Goal: Task Accomplishment & Management: Complete application form

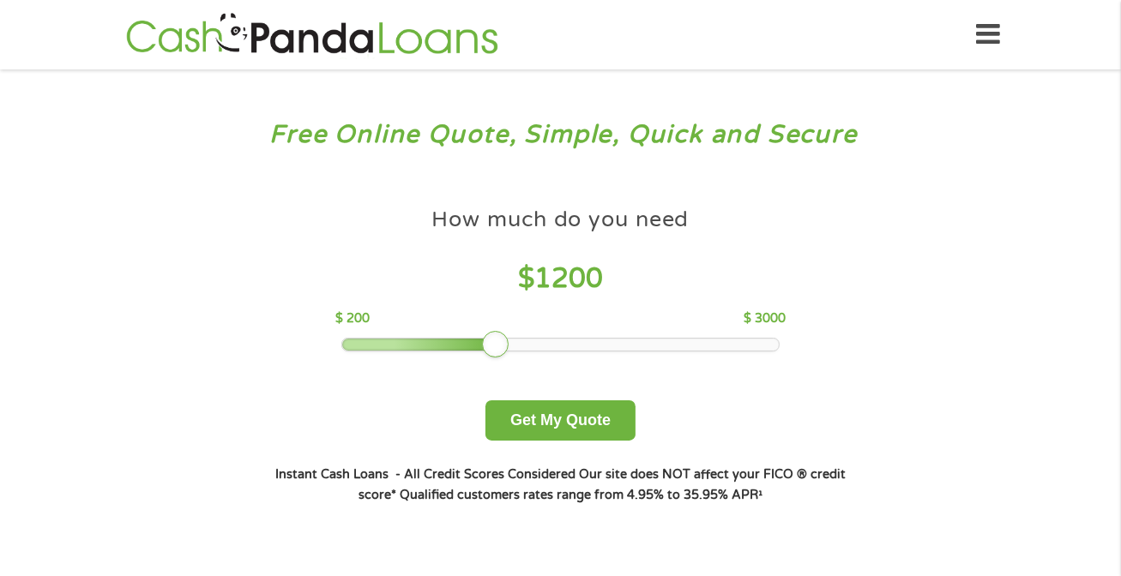
click at [501, 342] on div at bounding box center [560, 345] width 436 height 12
click at [563, 438] on button "Get My Quote" at bounding box center [560, 420] width 150 height 40
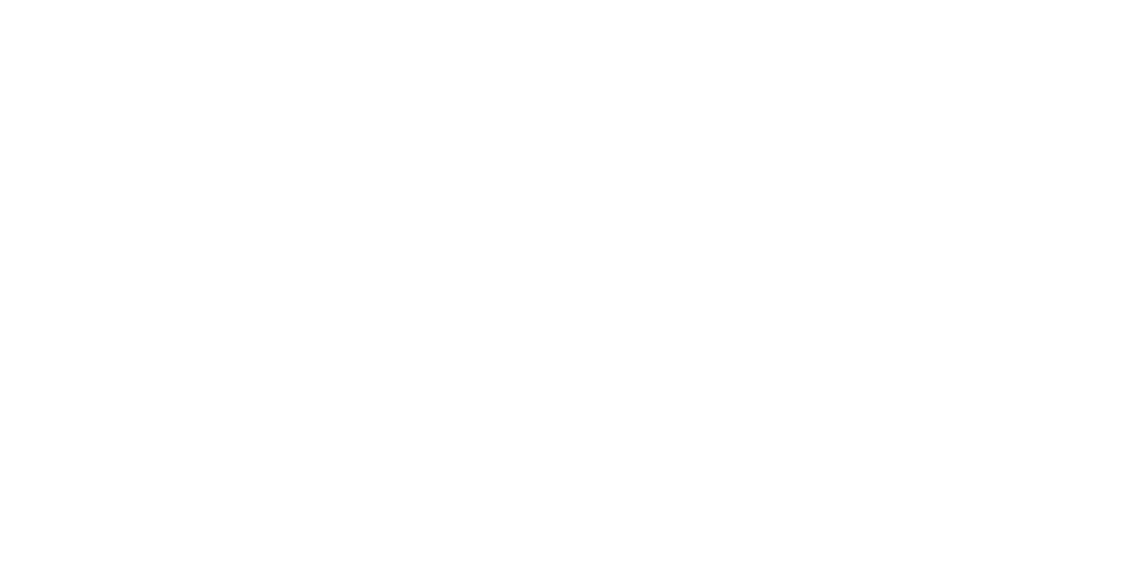
click at [0, 0] on html at bounding box center [0, 0] width 0 height 0
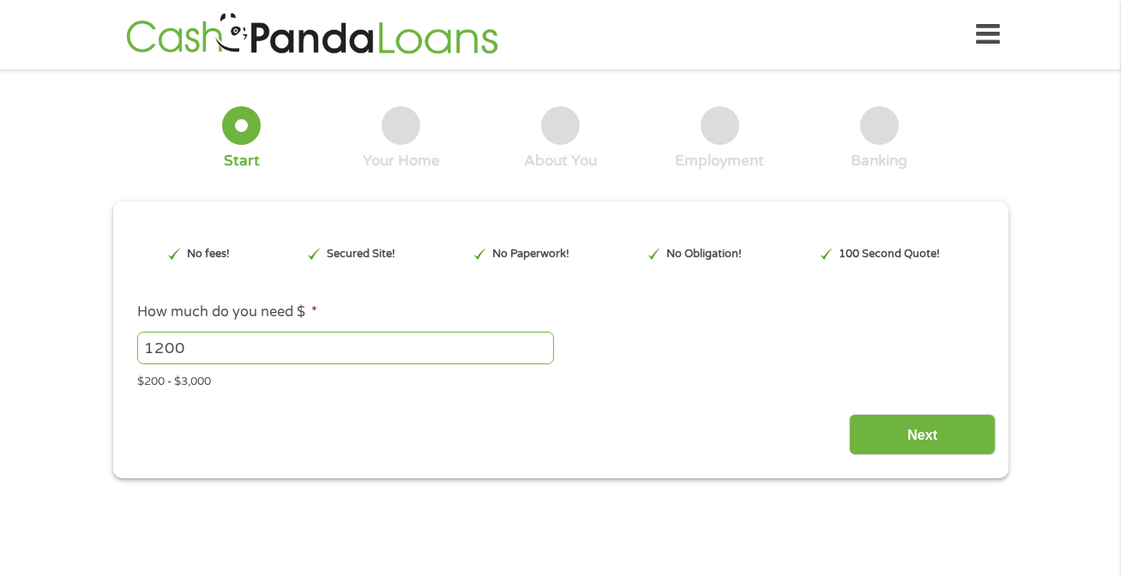
type input "CjwKCAjw_-3GBhAYEiwAjh9fUCZTm1zqhkgiLWQ_hSJAdc-1uxBo1_OOcoHTWC4T80YV4ii_86Lg0Bo…"
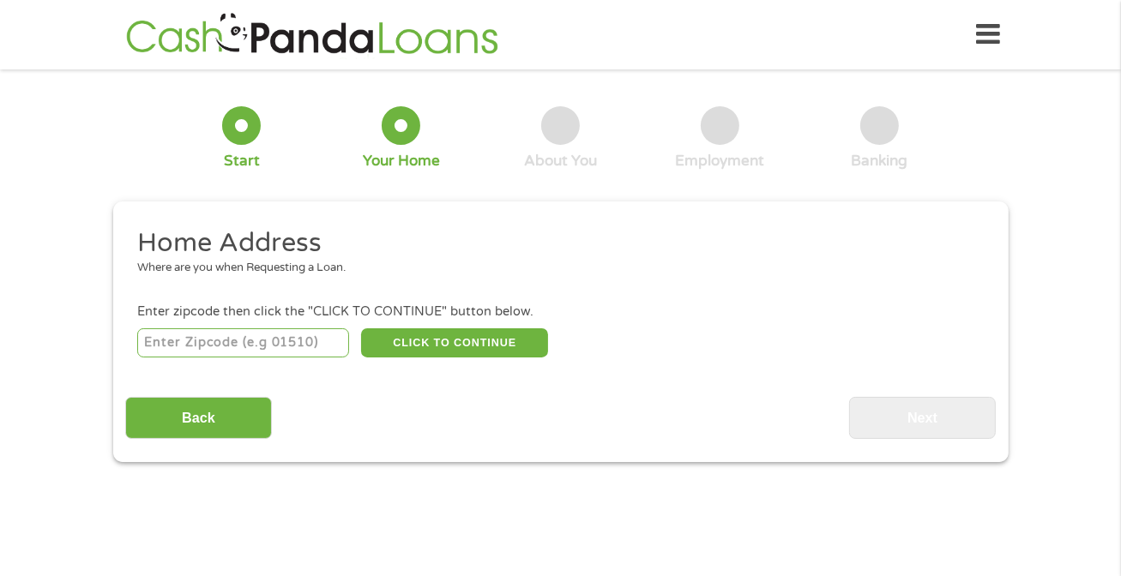
click at [321, 340] on input "number" at bounding box center [243, 342] width 212 height 29
type input "77077"
click at [474, 344] on button "CLICK TO CONTINUE" at bounding box center [454, 342] width 187 height 29
type input "77077"
type input "Houston"
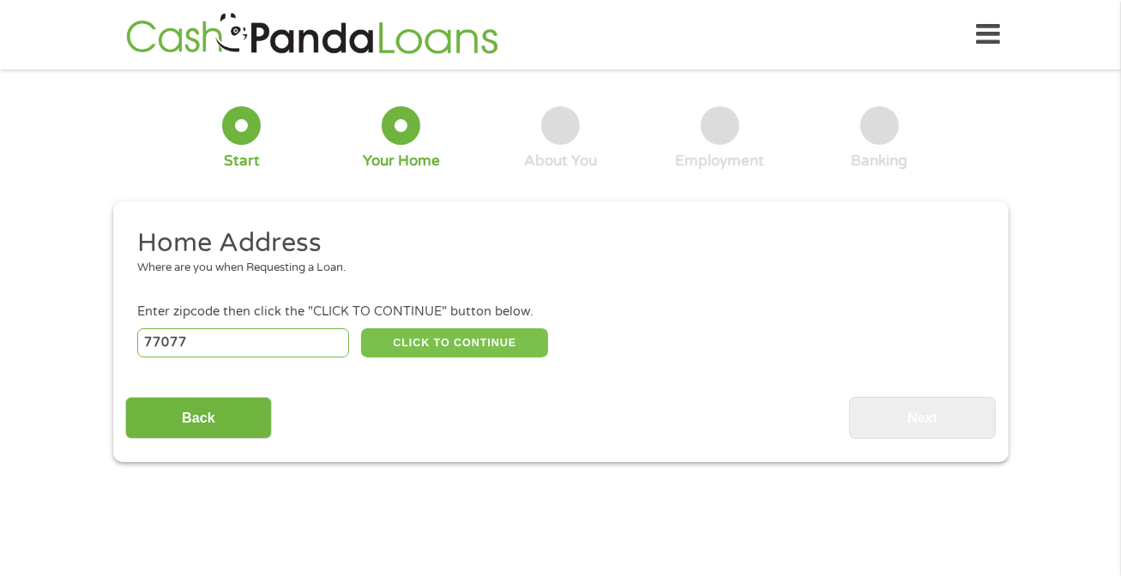
select select "Texas"
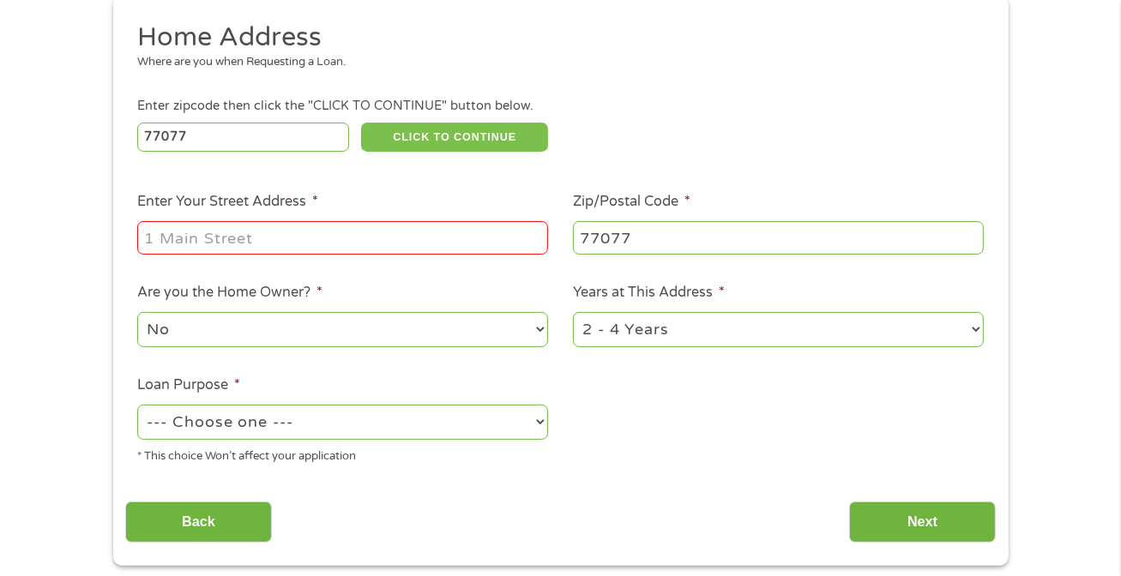
scroll to position [240, 0]
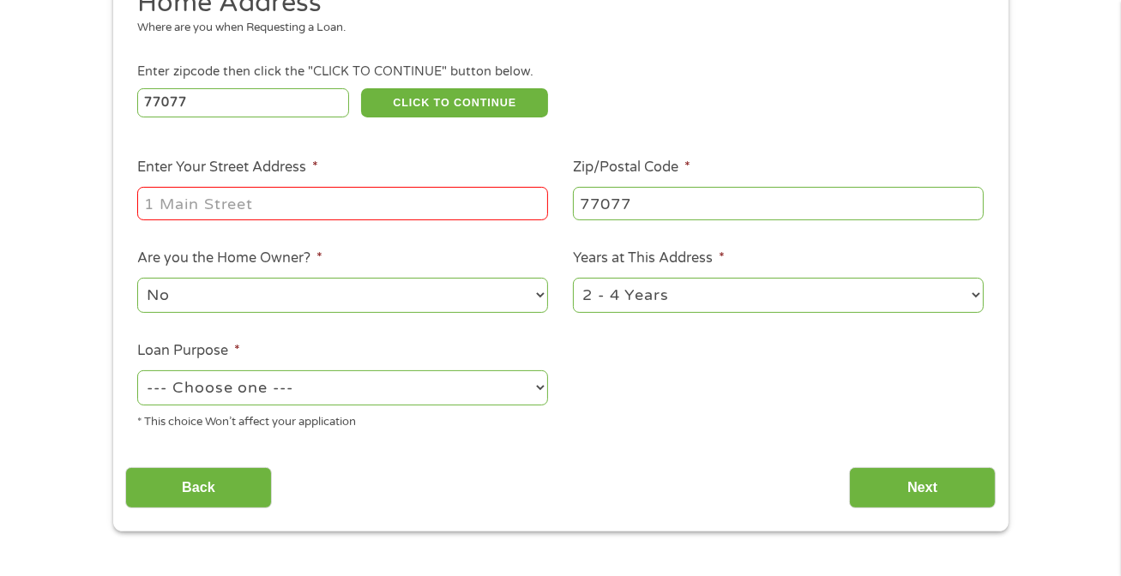
click at [431, 204] on input "Enter Your Street Address *" at bounding box center [342, 203] width 411 height 33
type input "2255 ELDRIDGE PKWY"
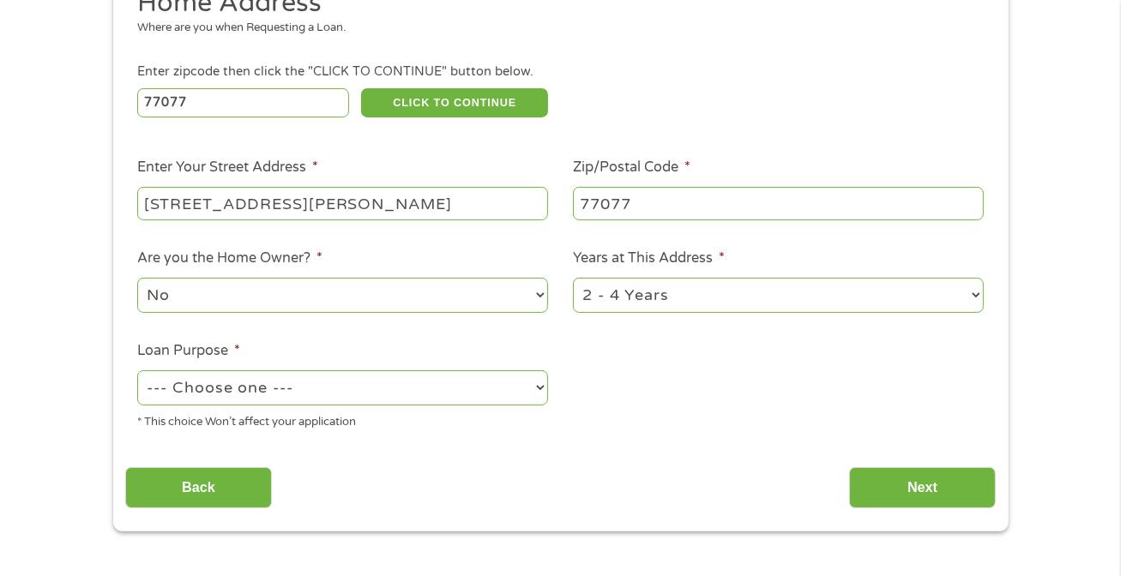
click at [251, 387] on select "--- Choose one --- Pay Bills Debt Consolidation Home Improvement Major Purchase…" at bounding box center [342, 387] width 411 height 35
select select "paybills"
click at [137, 372] on select "--- Choose one --- Pay Bills Debt Consolidation Home Improvement Major Purchase…" at bounding box center [342, 387] width 411 height 35
click at [893, 501] on input "Next" at bounding box center [922, 488] width 147 height 42
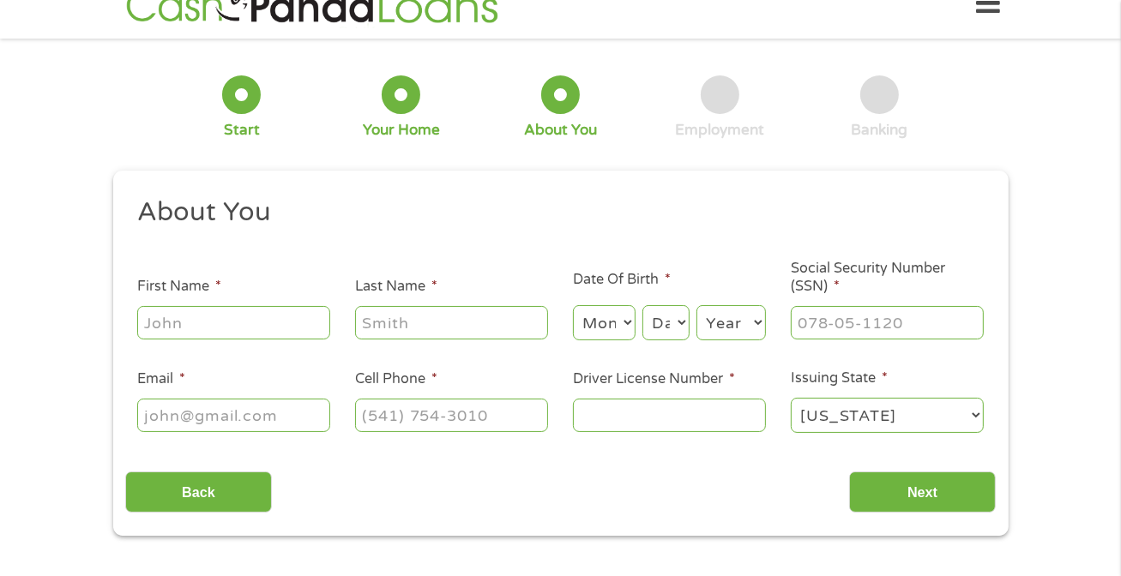
scroll to position [0, 0]
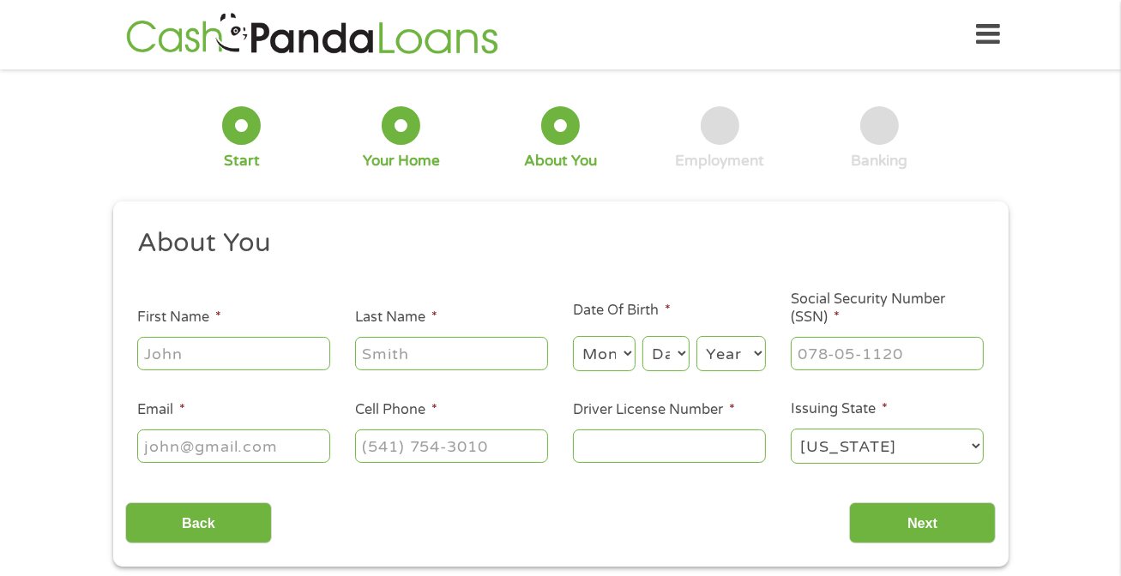
click at [196, 358] on input "First Name *" at bounding box center [233, 353] width 193 height 33
type input "Alexis"
type input "Wolridge"
select select "5"
select select "27"
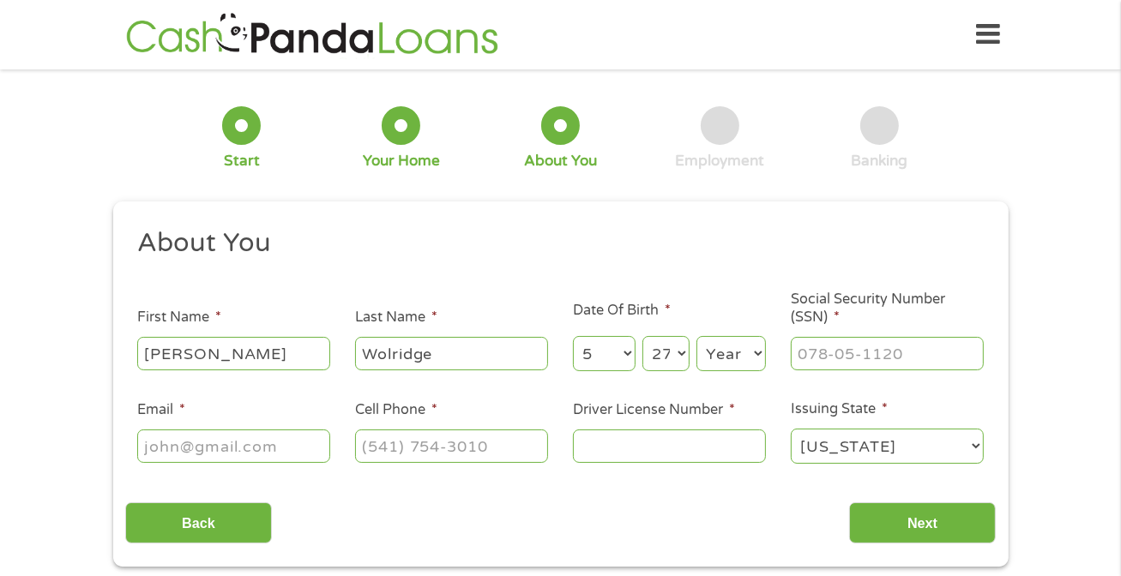
select select "1996"
type input "alexis.wolridge@my.chamberlain.edu"
type input "(346) 679-5145"
click at [301, 455] on input "alexis.wolridge@my.chamberlain.edu" at bounding box center [233, 446] width 193 height 33
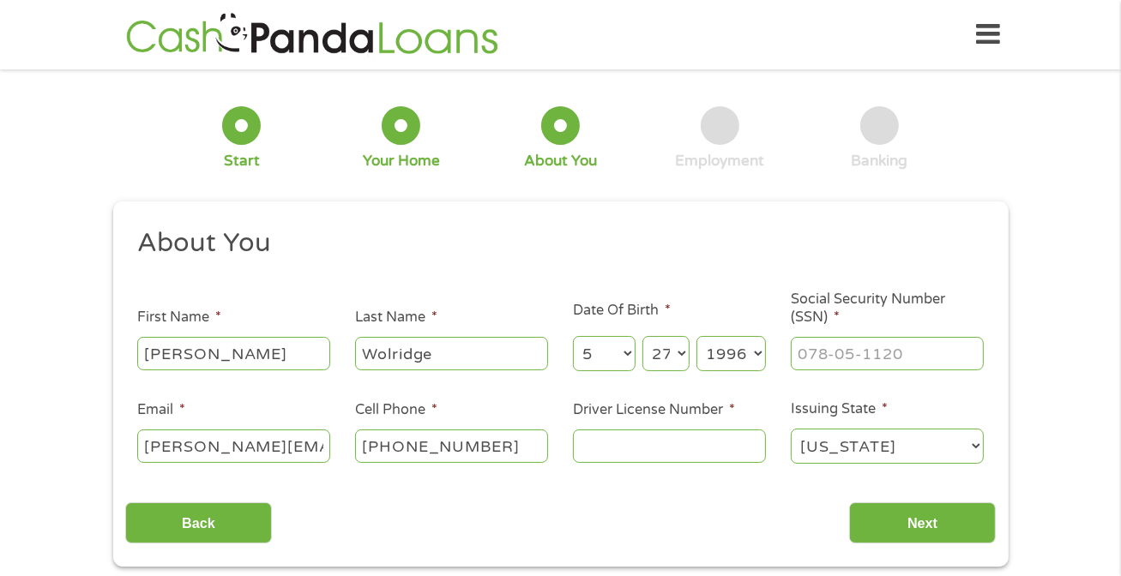
click at [301, 455] on input "alexis.wolridge@my.chamberlain.edu" at bounding box center [233, 446] width 193 height 33
click at [301, 455] on input "Email *" at bounding box center [233, 446] width 193 height 33
type input "alexiwolridge8@gmail.com"
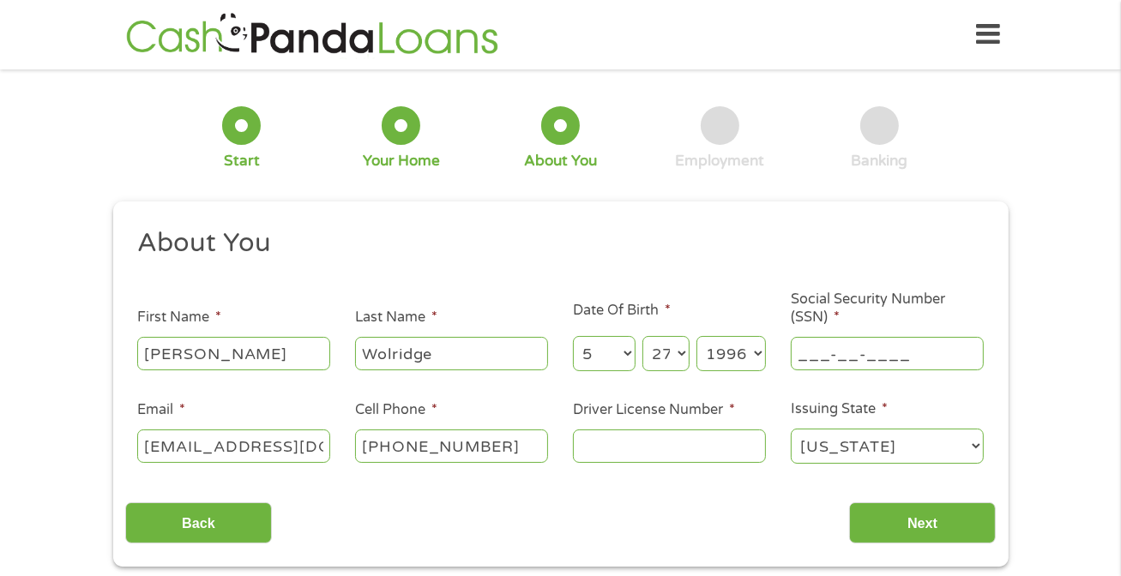
click at [845, 358] on input "___-__-____" at bounding box center [887, 353] width 193 height 33
type input "644-52-6537"
click at [689, 452] on input "Driver License Number *" at bounding box center [669, 446] width 193 height 33
type input "45041004"
click at [954, 517] on input "Next" at bounding box center [922, 523] width 147 height 42
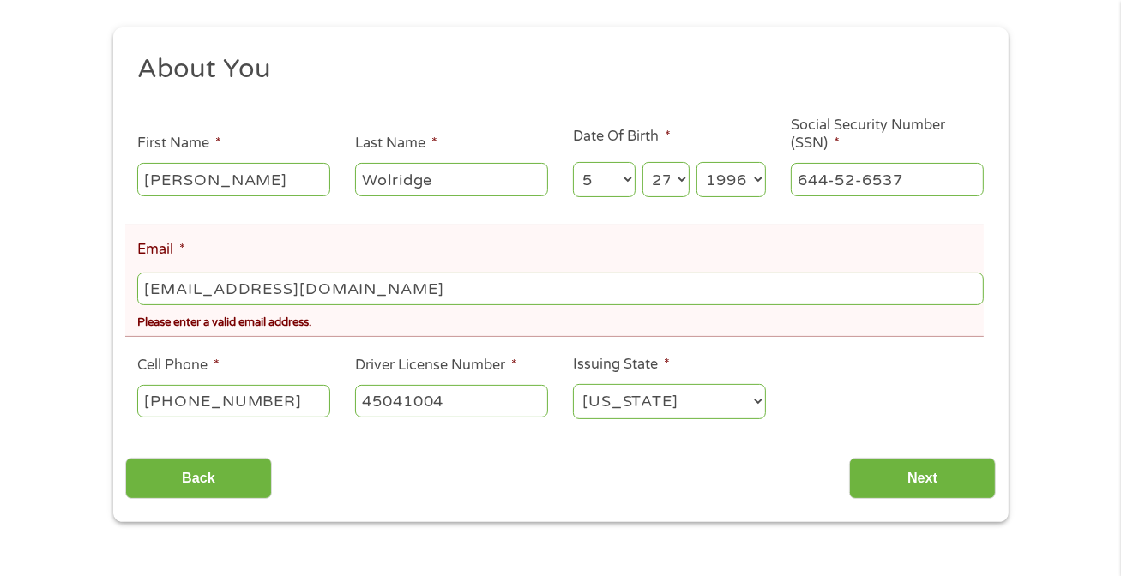
scroll to position [240, 0]
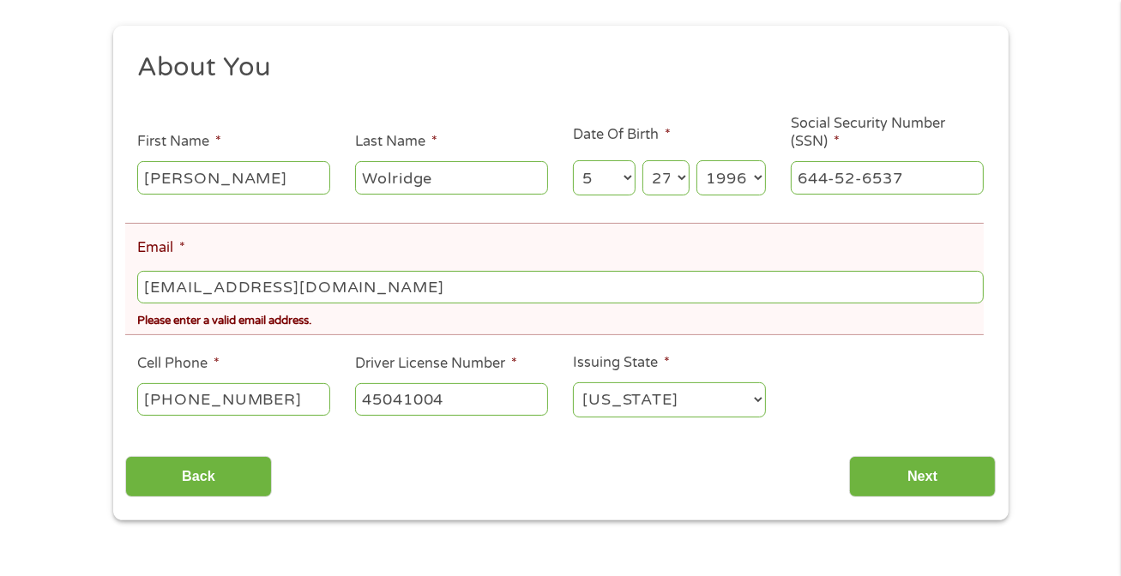
click at [452, 291] on input "alexiwolridge8@gmail.com" at bounding box center [559, 287] width 845 height 33
click at [187, 284] on input "alexiwolridge8@gmail.com" at bounding box center [559, 287] width 845 height 33
type input "alexiswolridge8@gmail.com"
click at [955, 462] on input "Next" at bounding box center [922, 477] width 147 height 42
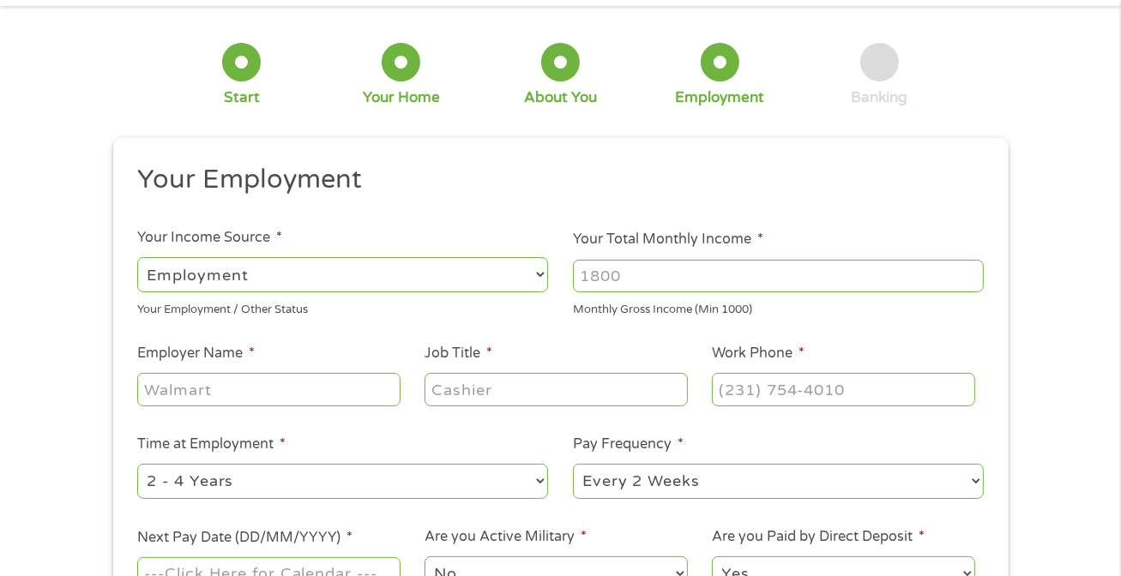
scroll to position [0, 0]
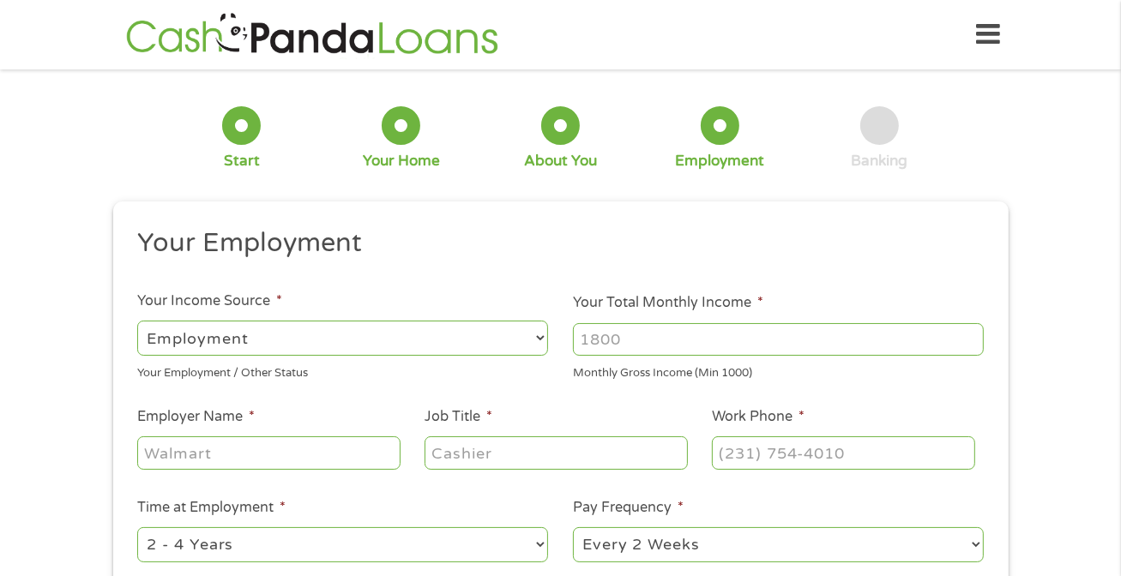
click at [649, 335] on input "Your Total Monthly Income *" at bounding box center [778, 339] width 411 height 33
type input "4000"
click at [314, 466] on input "Employer Name *" at bounding box center [268, 452] width 262 height 33
type input "us Physical therepy"
click at [497, 450] on input "Job Title *" at bounding box center [555, 452] width 262 height 33
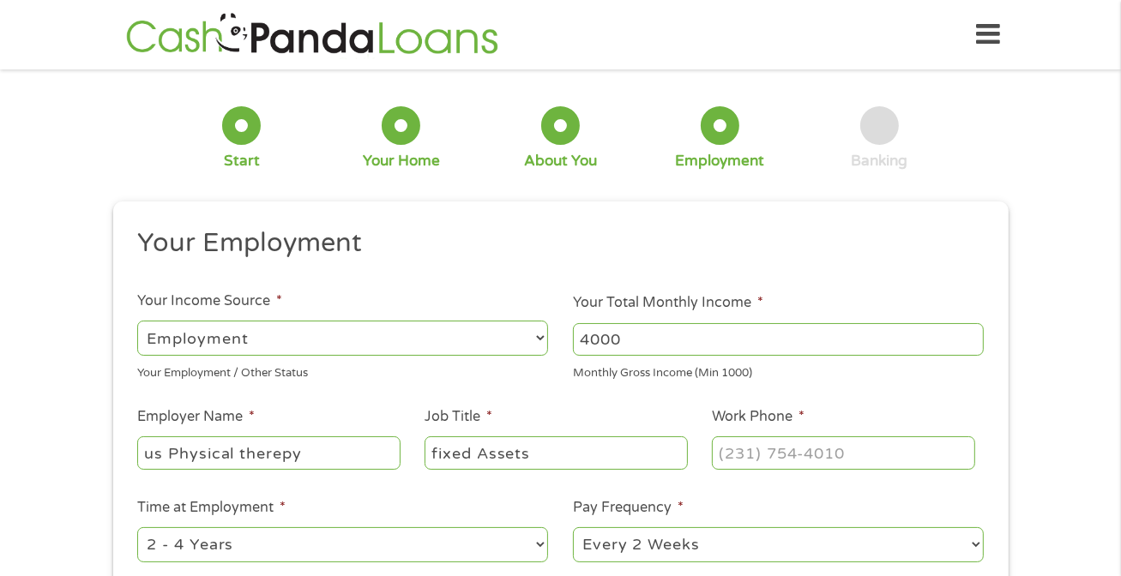
type input "fixed Assets"
click at [758, 455] on input "(___) ___-____" at bounding box center [843, 452] width 262 height 33
type input "(346) 679-5145"
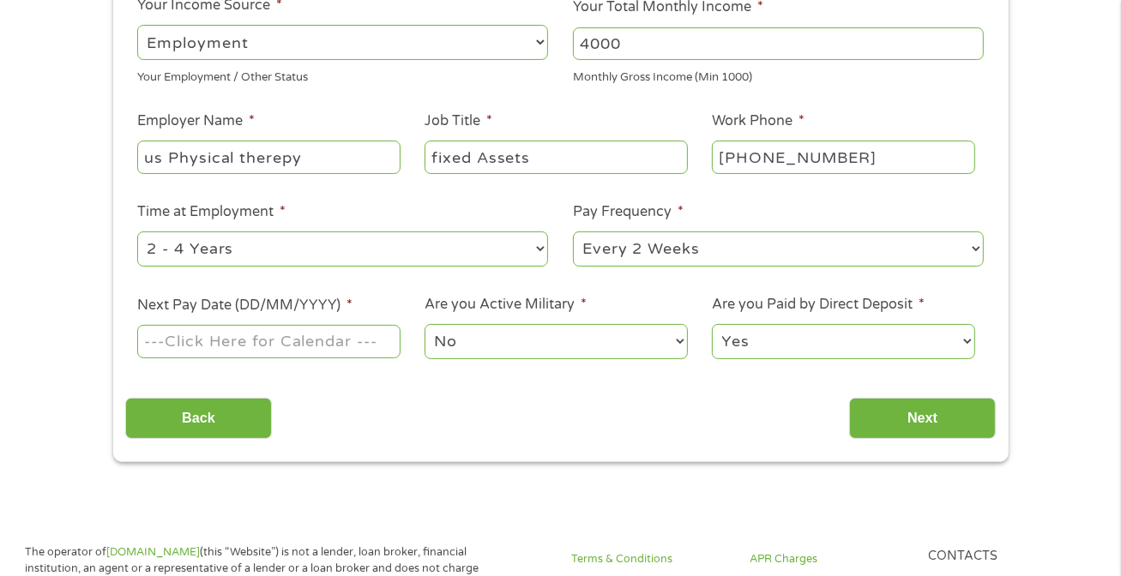
scroll to position [291, 0]
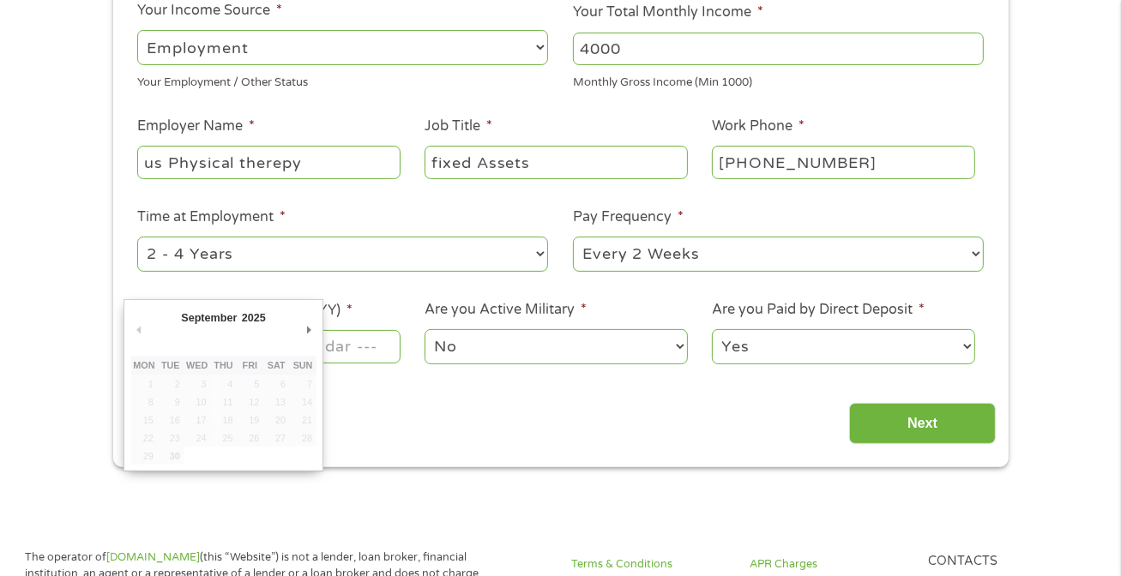
click at [345, 358] on input "Next Pay Date (DD/MM/YYYY) *" at bounding box center [268, 346] width 262 height 33
type input "10/10/2025"
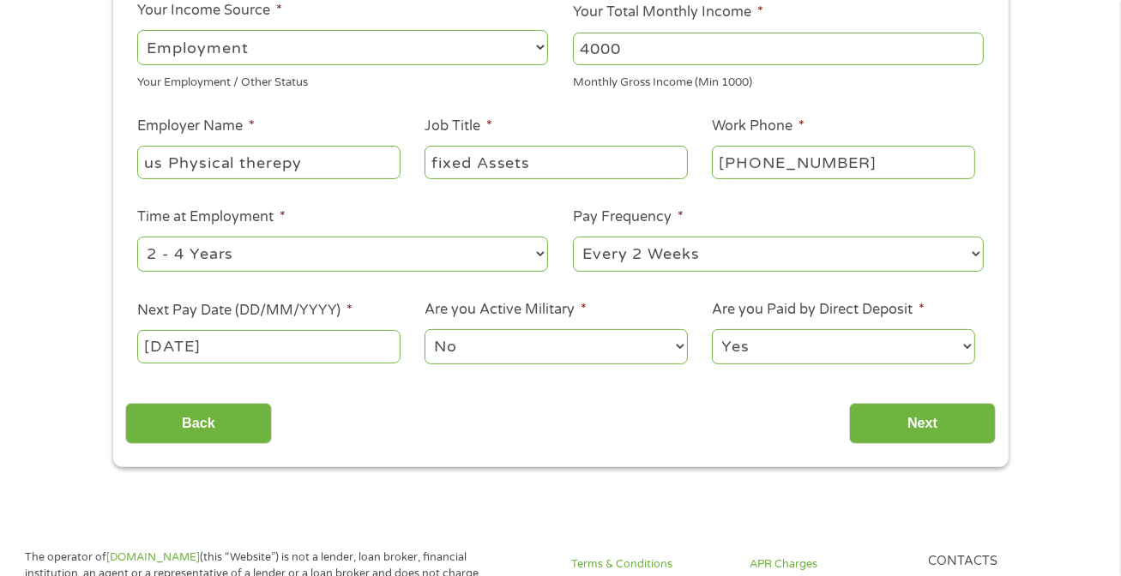
click at [491, 340] on select "No Yes" at bounding box center [555, 346] width 262 height 35
click at [544, 353] on select "No Yes" at bounding box center [555, 346] width 262 height 35
click at [801, 358] on select "Yes No" at bounding box center [843, 346] width 262 height 35
click at [712, 330] on select "Yes No" at bounding box center [843, 346] width 262 height 35
click at [903, 418] on input "Next" at bounding box center [922, 424] width 147 height 42
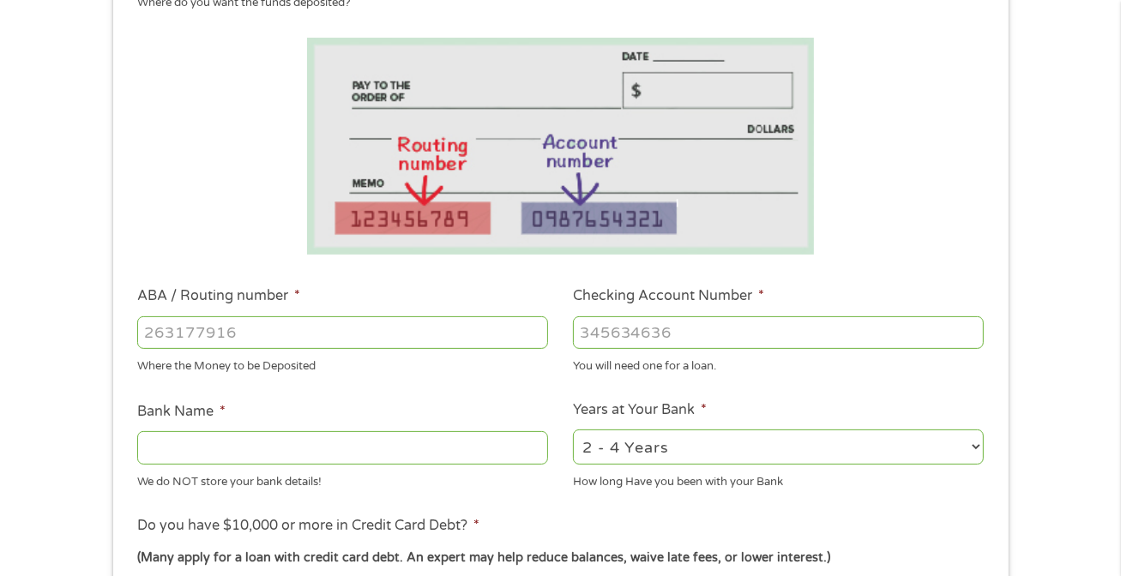
scroll to position [262, 0]
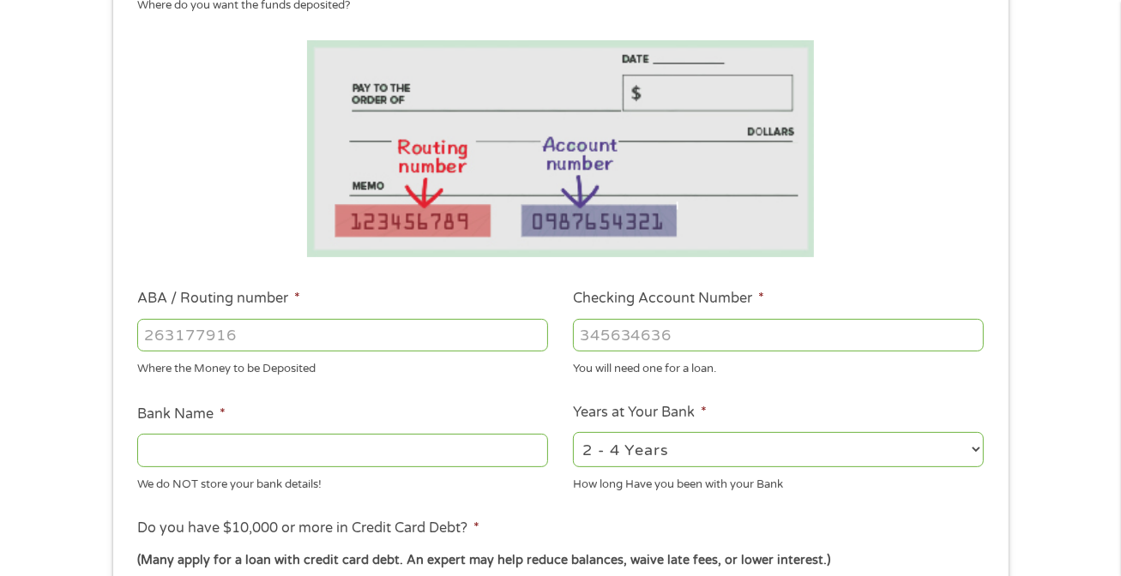
click at [303, 332] on input "ABA / Routing number *" at bounding box center [342, 335] width 411 height 33
type input "313090561"
type input "FIRST SERVICE CREDIT UNION"
type input "313090561"
click at [607, 340] on input "Checking Account Number *" at bounding box center [778, 335] width 411 height 33
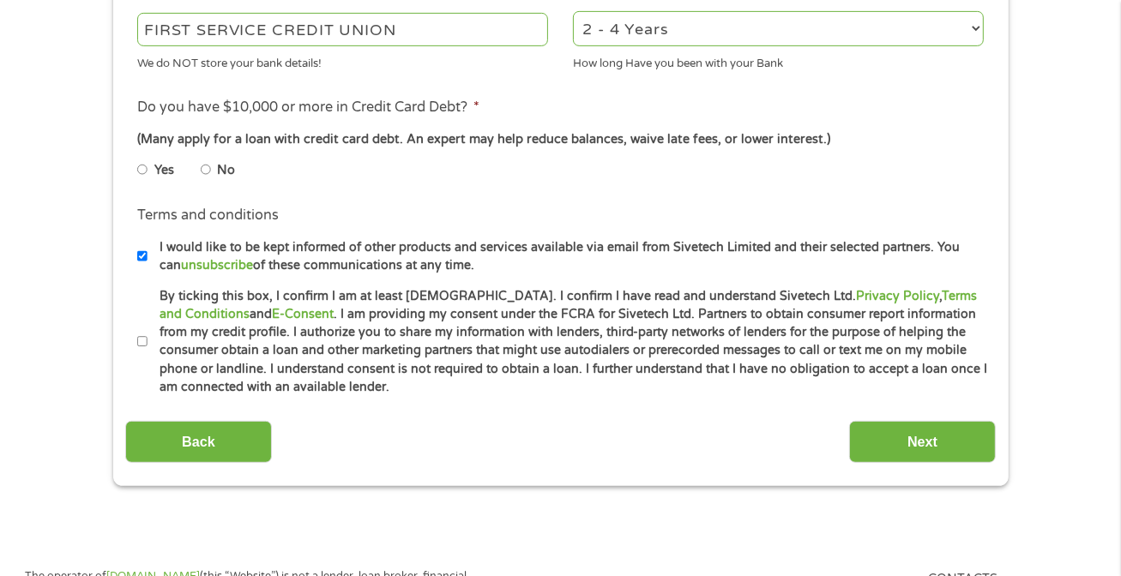
scroll to position [687, 0]
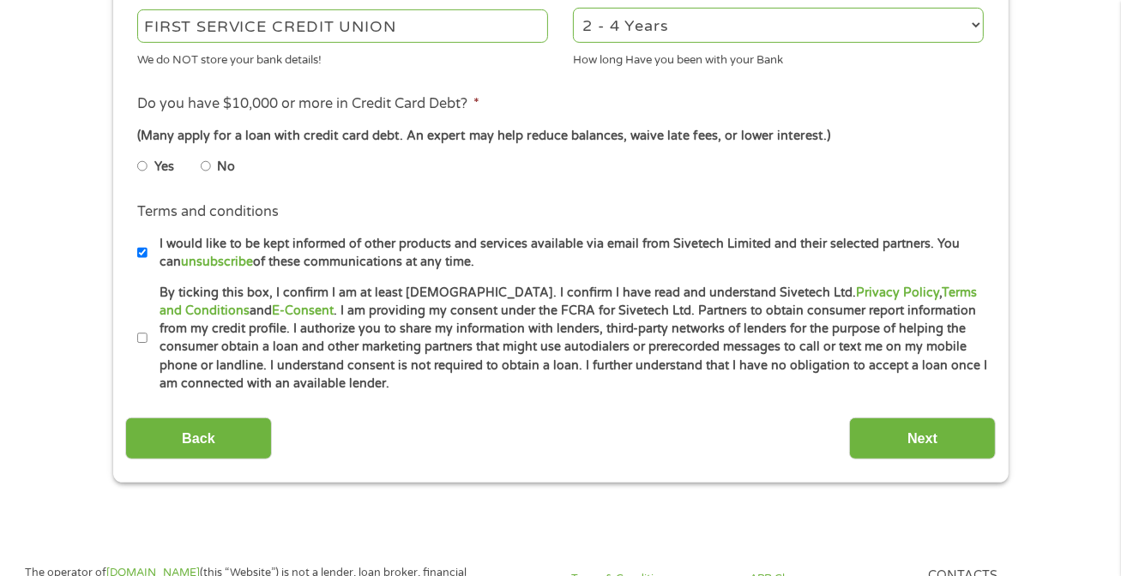
type input "1690005705120"
click at [206, 168] on input "No" at bounding box center [206, 166] width 10 height 27
radio input "true"
click at [143, 340] on input "By ticking this box, I confirm I am at least 18 years old. I confirm I have rea…" at bounding box center [142, 338] width 10 height 27
checkbox input "true"
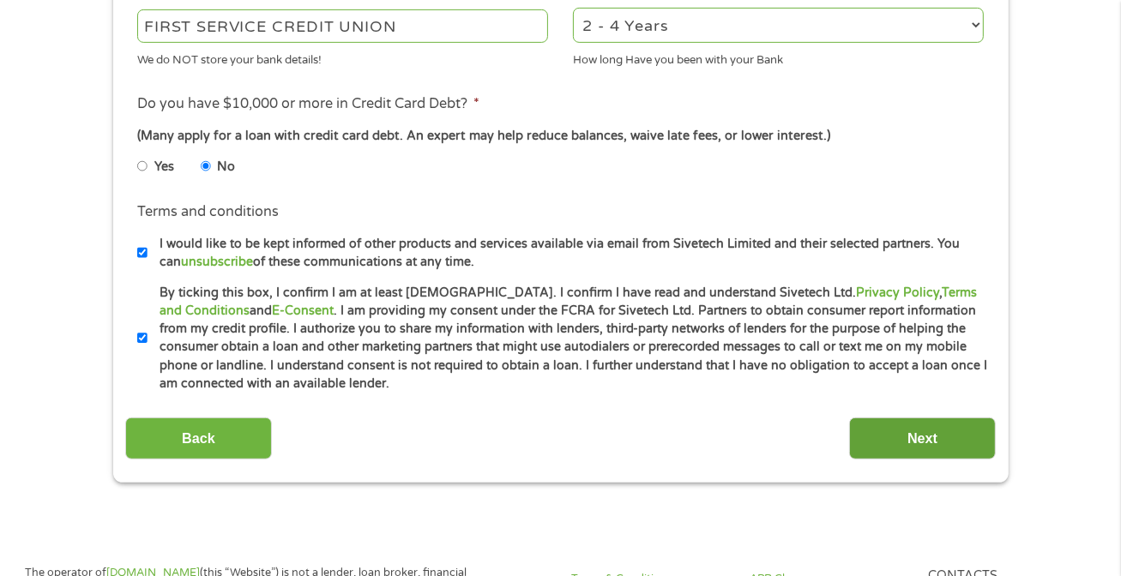
click at [883, 436] on input "Next" at bounding box center [922, 439] width 147 height 42
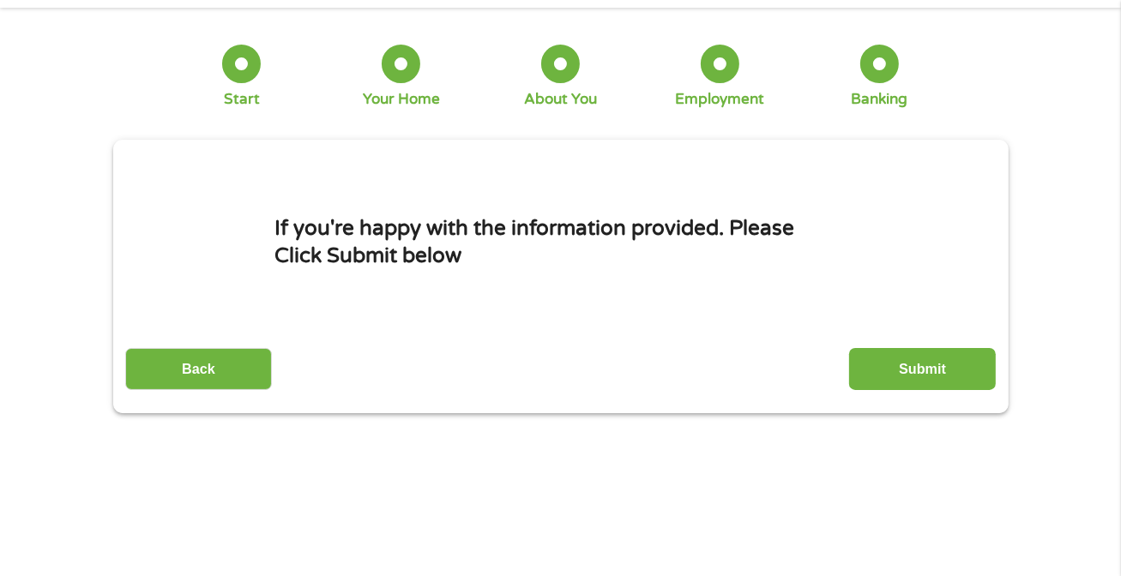
scroll to position [0, 0]
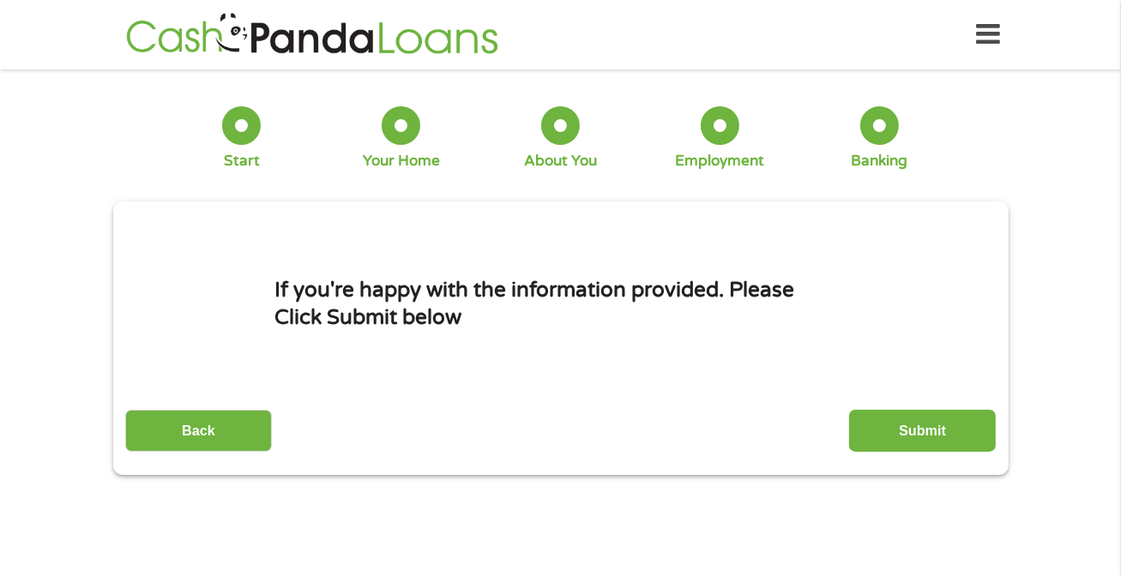
click at [883, 436] on input "Submit" at bounding box center [922, 431] width 147 height 42
